Goal: Communication & Community: Answer question/provide support

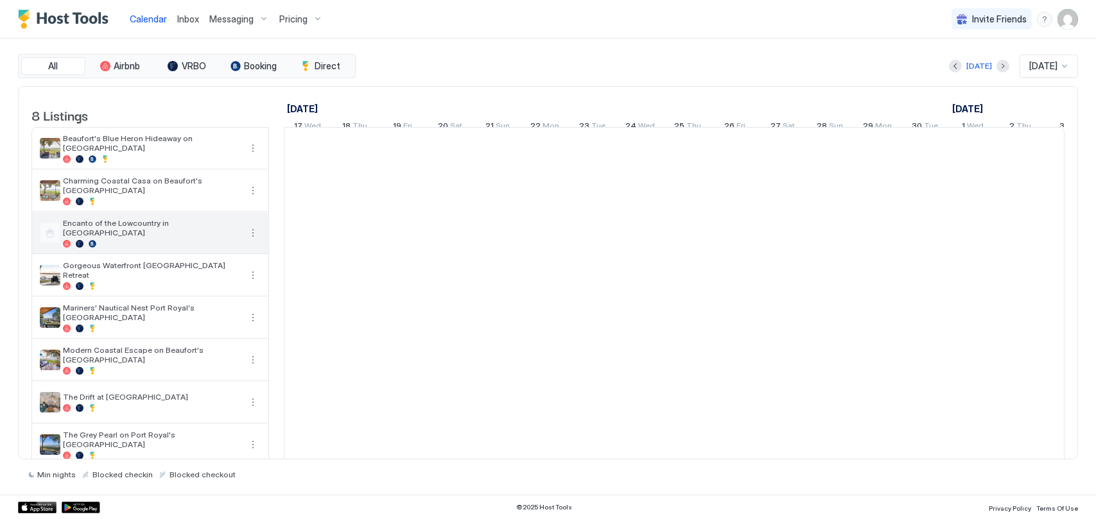
scroll to position [0, 713]
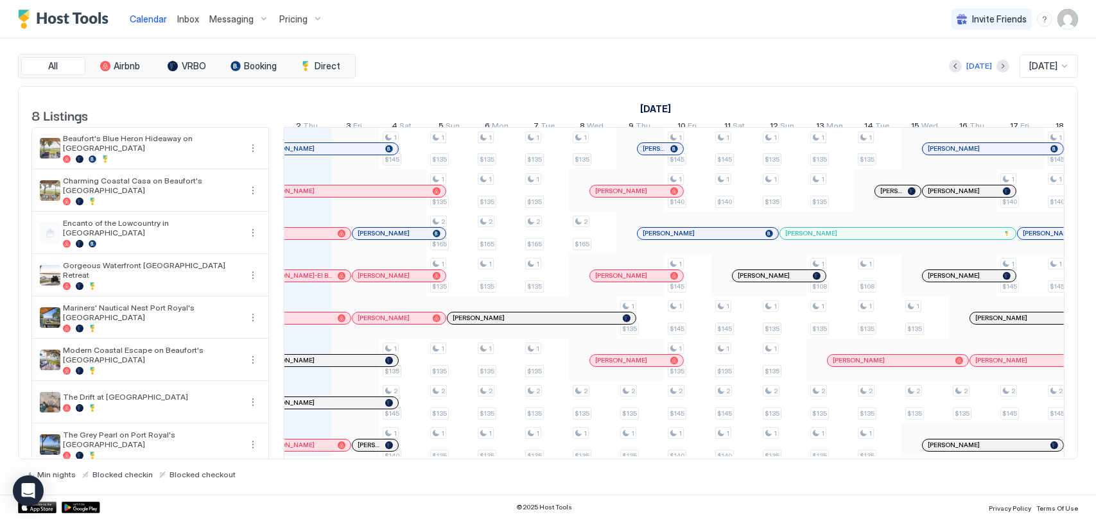
click at [306, 281] on div at bounding box center [306, 276] width 10 height 10
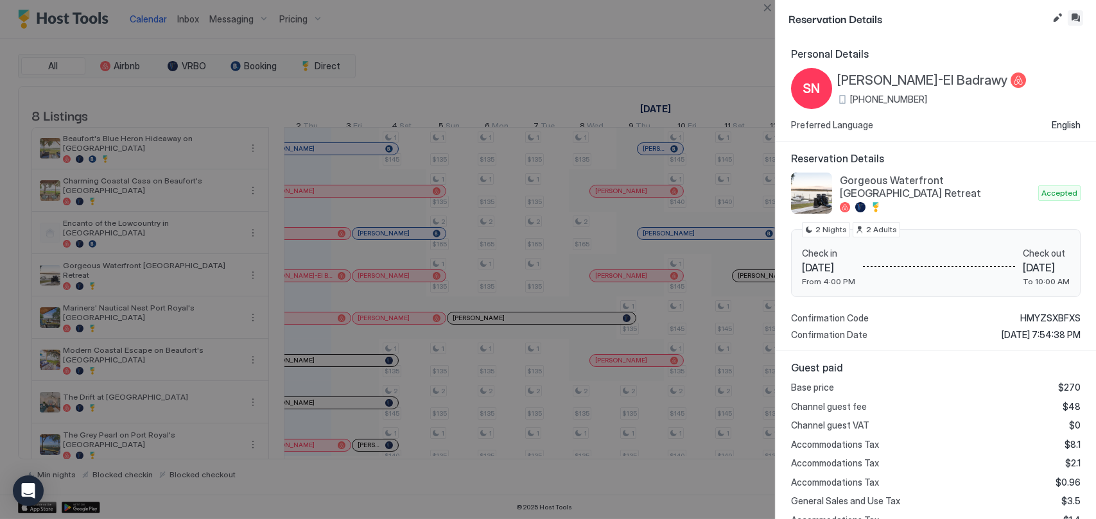
click at [1073, 21] on button "Inbox" at bounding box center [1074, 17] width 15 height 15
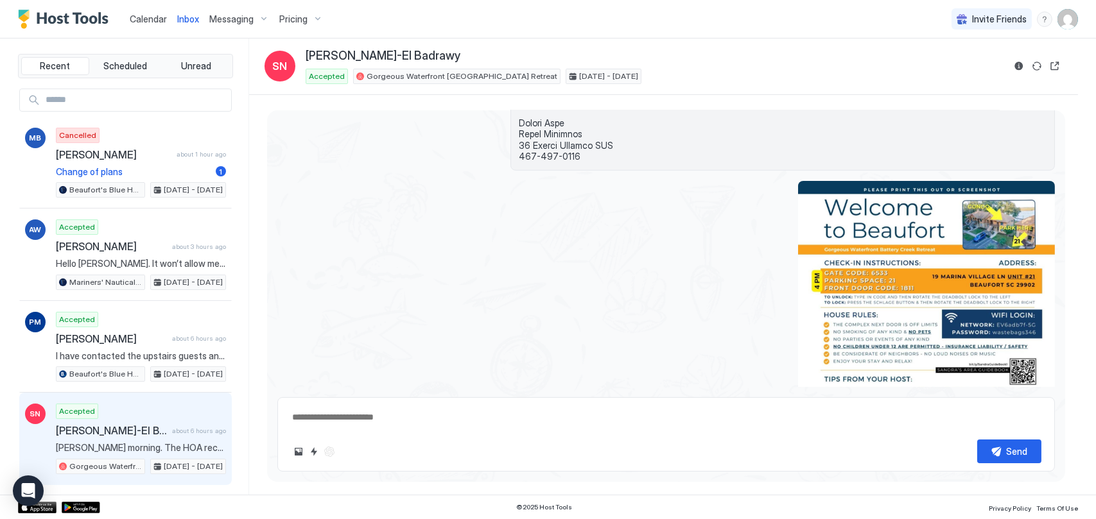
scroll to position [2172, 0]
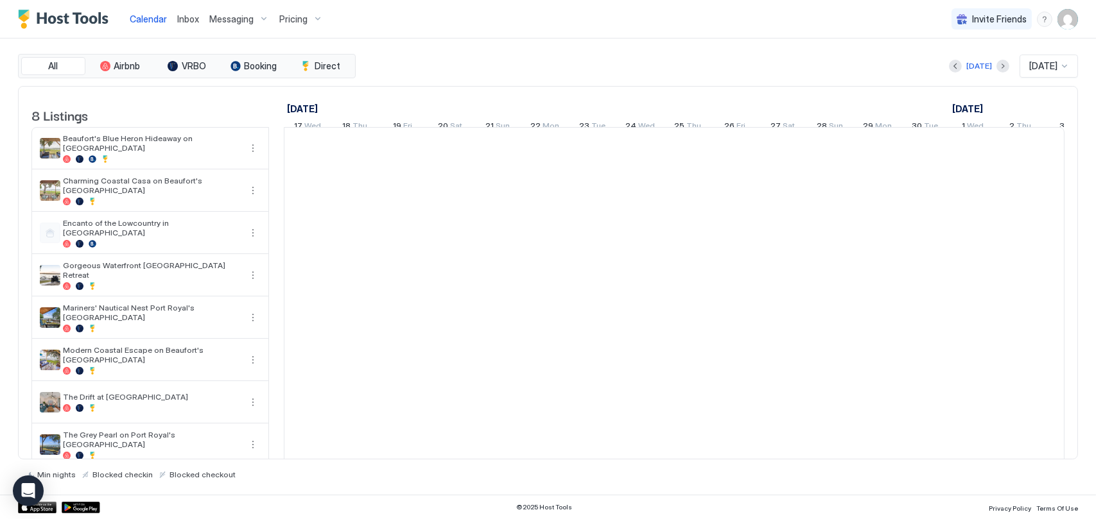
scroll to position [0, 713]
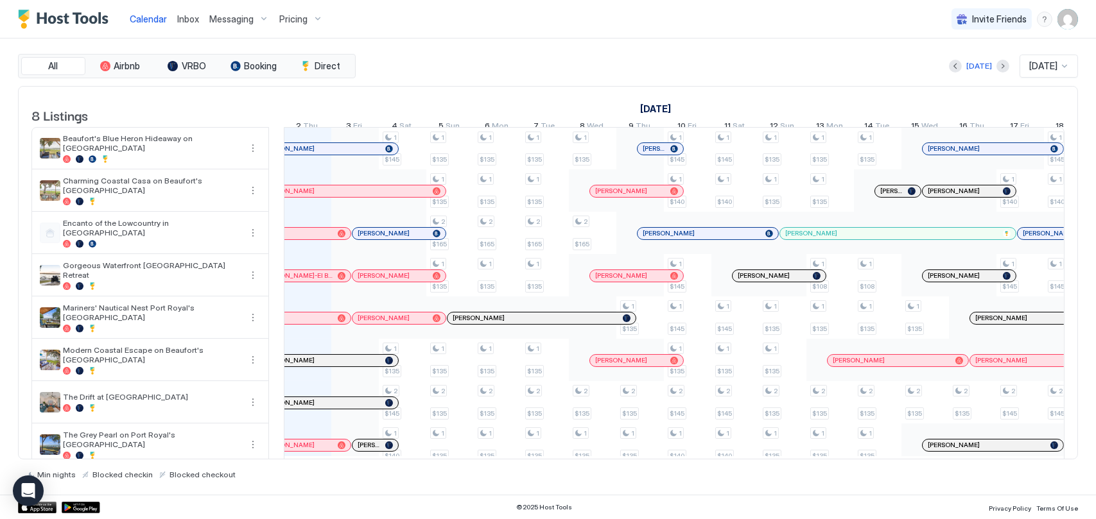
click at [0, 0] on div at bounding box center [0, 0] width 0 height 0
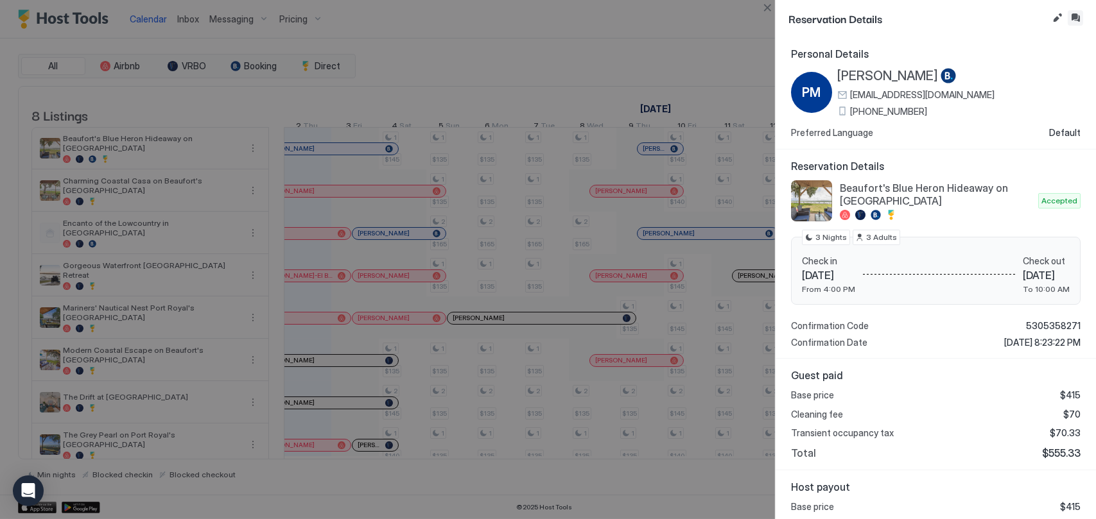
click at [1076, 22] on button "Inbox" at bounding box center [1074, 17] width 15 height 15
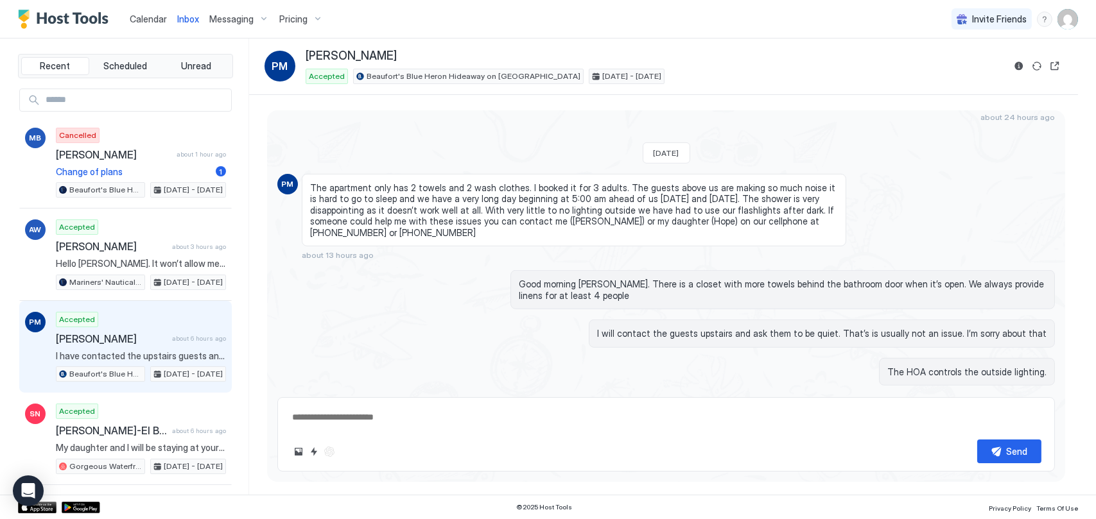
scroll to position [1700, 0]
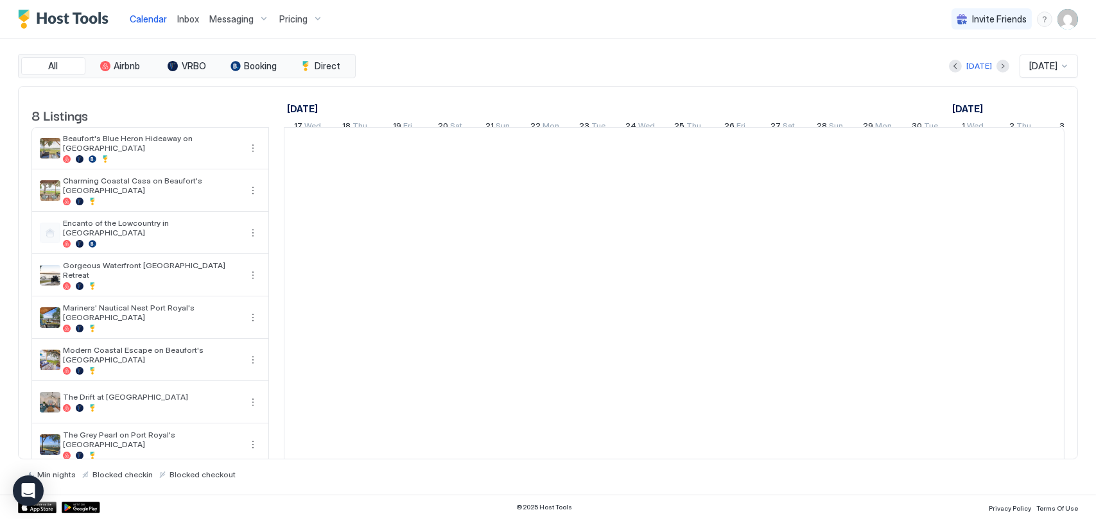
scroll to position [0, 713]
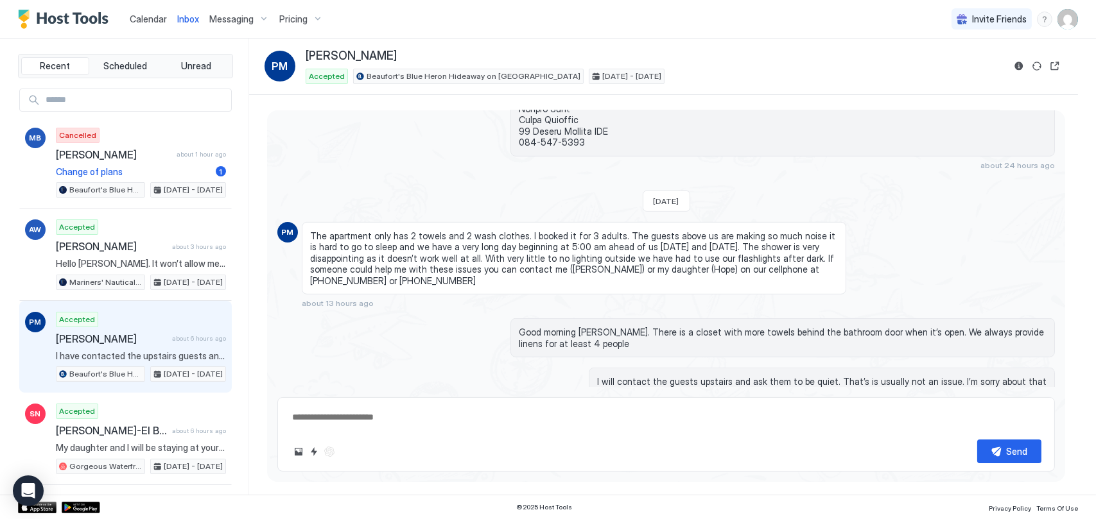
scroll to position [1635, 0]
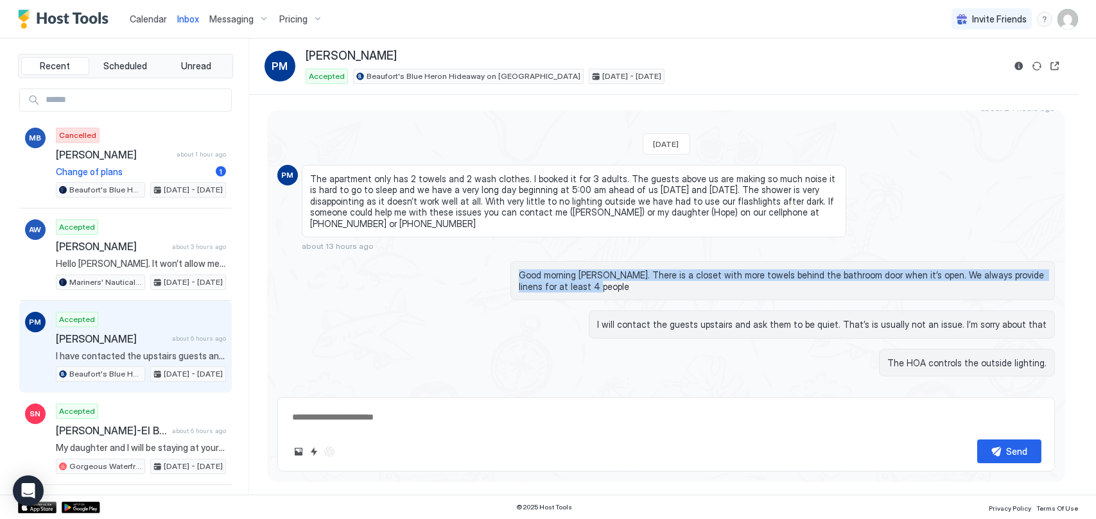
drag, startPoint x: 516, startPoint y: 225, endPoint x: 570, endPoint y: 244, distance: 57.3
click at [570, 270] on span "Good morning [PERSON_NAME]. There is a closet with more towels behind the bathr…" at bounding box center [783, 281] width 528 height 22
drag, startPoint x: 570, startPoint y: 244, endPoint x: 620, endPoint y: 252, distance: 50.8
click at [589, 270] on span "Good morning [PERSON_NAME]. There is a closet with more towels behind the bathr…" at bounding box center [783, 281] width 528 height 22
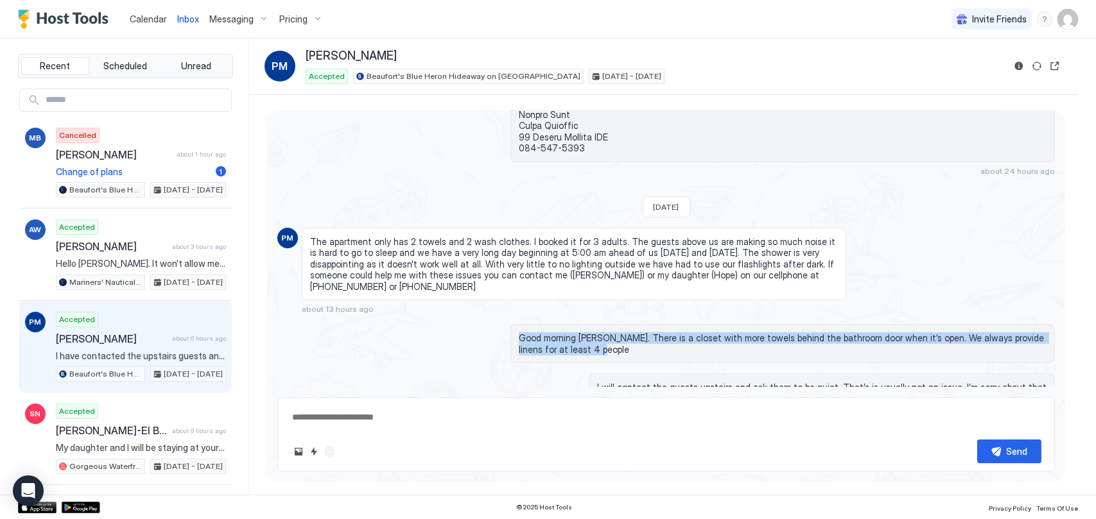
scroll to position [1507, 0]
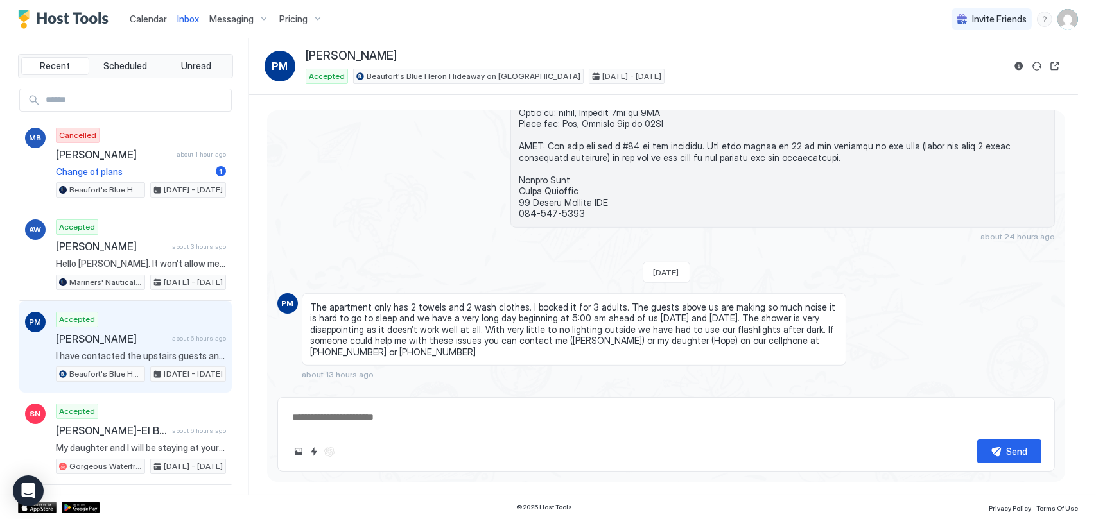
click at [572, 302] on span "The apartment only has 2 towels and 2 wash clothes. I booked it for 3 adults. T…" at bounding box center [574, 330] width 528 height 56
type textarea "*"
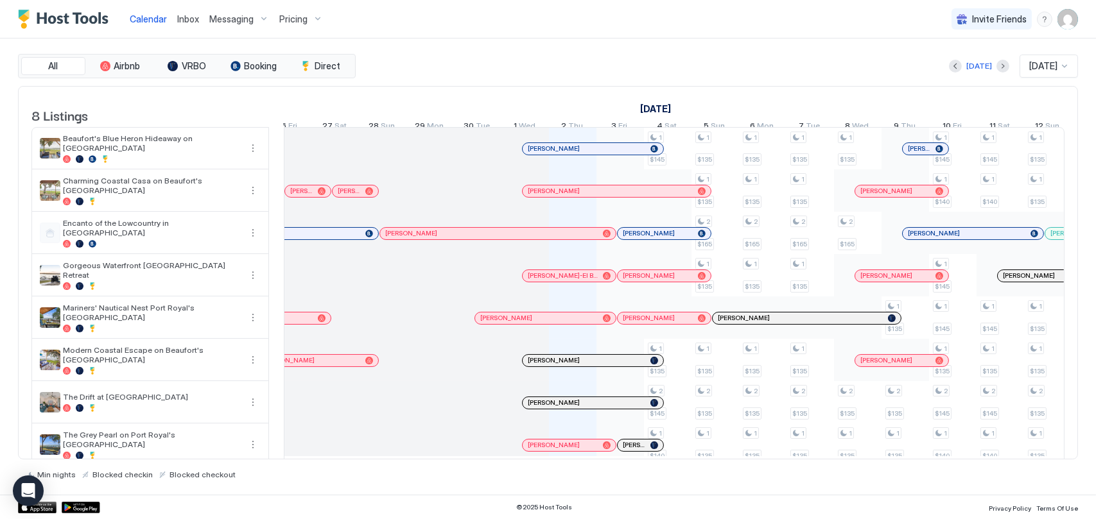
scroll to position [0, 769]
